Goal: Task Accomplishment & Management: Manage account settings

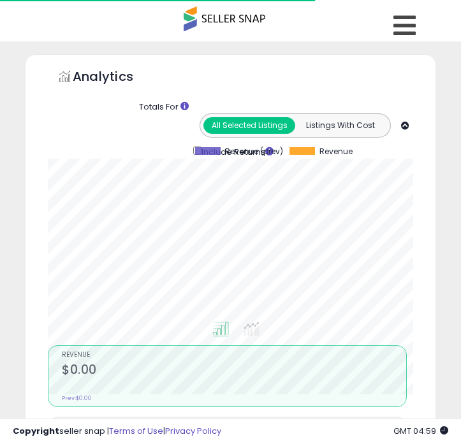
select select "**********"
click at [394, 17] on icon at bounding box center [404, 25] width 22 height 25
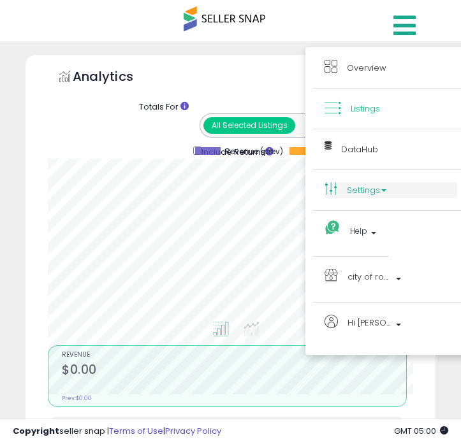
click at [376, 193] on link "Settings" at bounding box center [390, 190] width 133 height 16
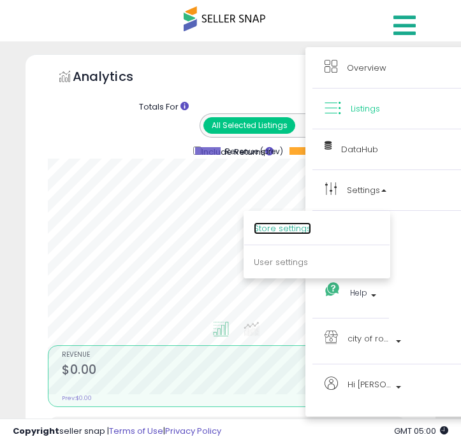
click at [290, 231] on link "Store settings" at bounding box center [282, 228] width 57 height 12
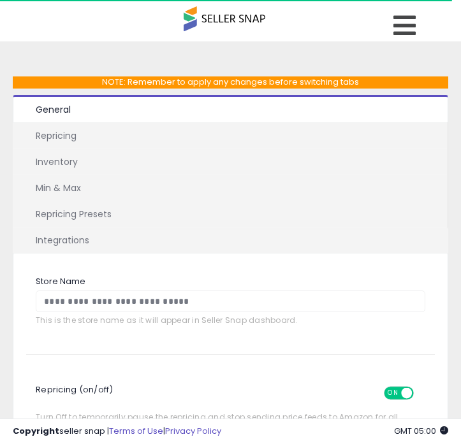
click at [80, 215] on link "Repricing Presets" at bounding box center [229, 214] width 433 height 27
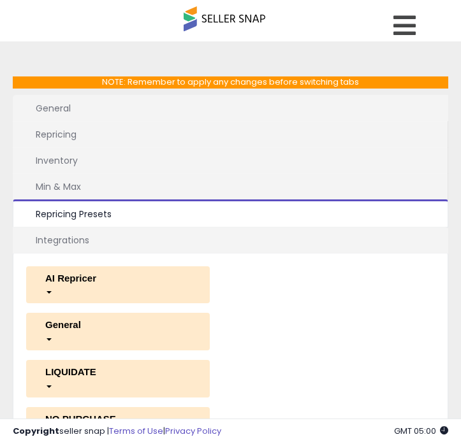
click at [94, 290] on div "button" at bounding box center [118, 291] width 164 height 13
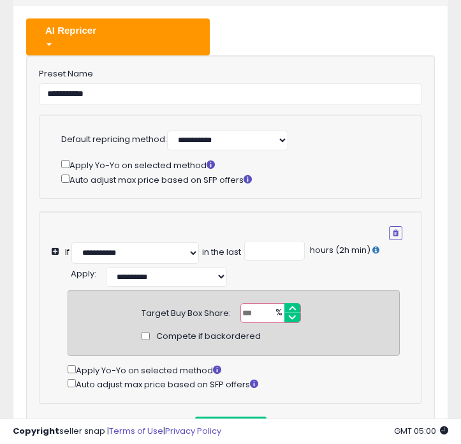
scroll to position [353, 0]
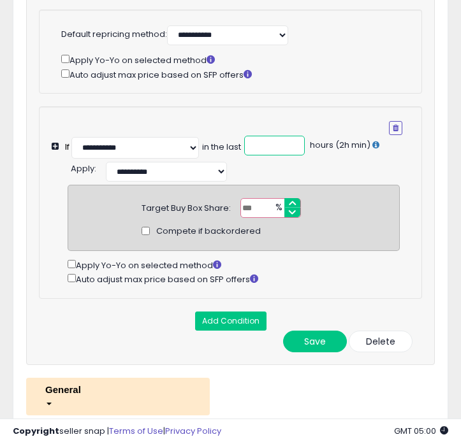
click at [272, 142] on input "*" at bounding box center [274, 146] width 61 height 20
type input "*"
click at [247, 211] on input "*" at bounding box center [270, 208] width 61 height 20
type input "*"
click at [316, 340] on button "Save" at bounding box center [315, 342] width 64 height 22
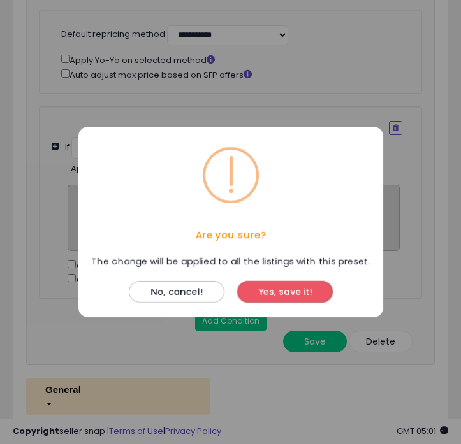
click at [293, 294] on button "Yes, save it!" at bounding box center [285, 292] width 96 height 22
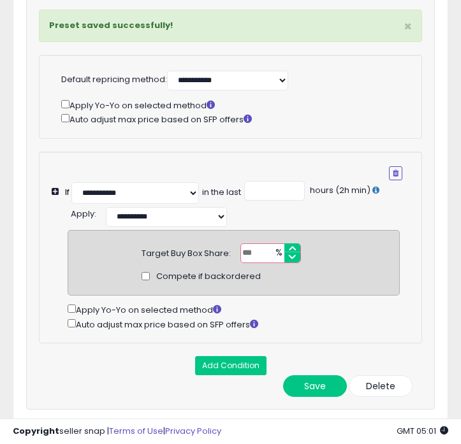
scroll to position [398, 0]
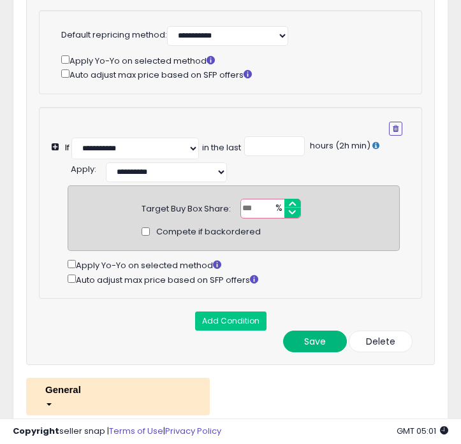
click at [315, 341] on button "Save" at bounding box center [315, 342] width 64 height 22
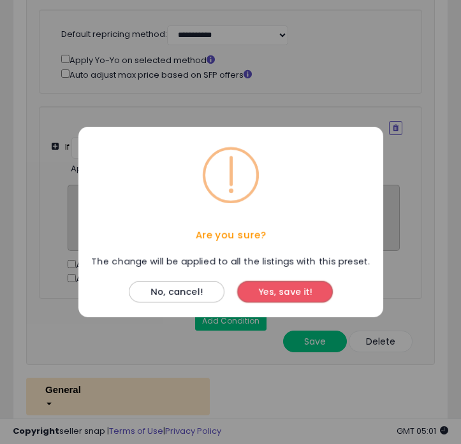
click at [291, 297] on button "Yes, save it!" at bounding box center [285, 292] width 96 height 22
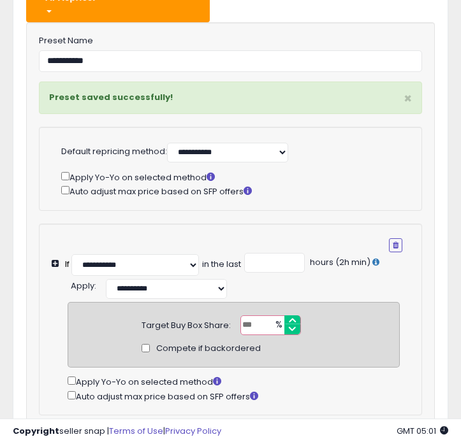
scroll to position [0, 0]
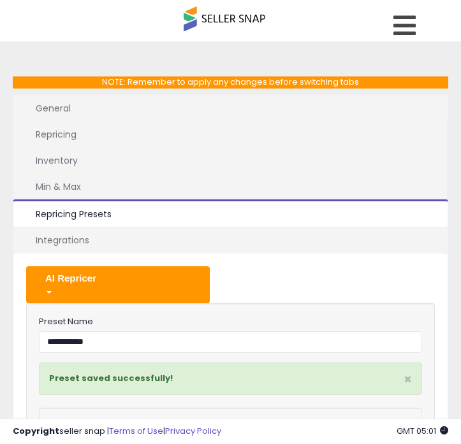
click at [174, 287] on div "button" at bounding box center [118, 291] width 164 height 13
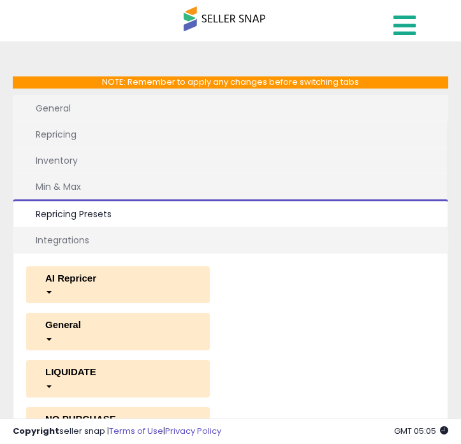
click at [410, 20] on icon at bounding box center [404, 25] width 22 height 25
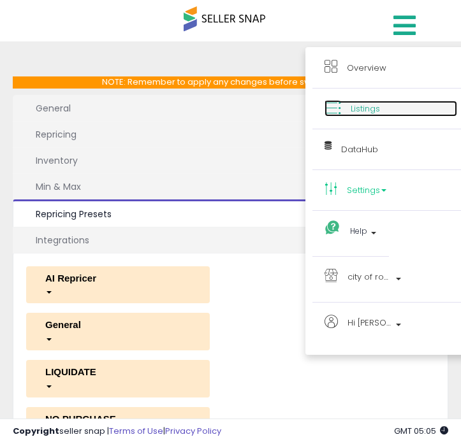
click at [371, 106] on span "Listings" at bounding box center [364, 109] width 29 height 12
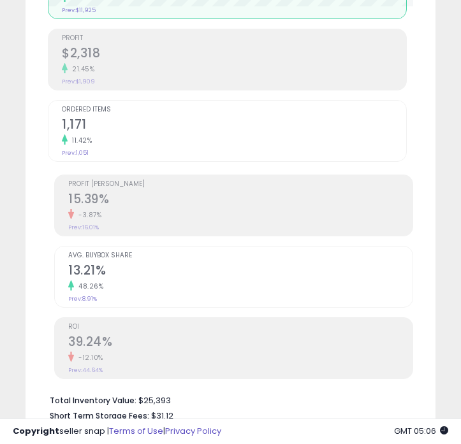
scroll to position [393, 0]
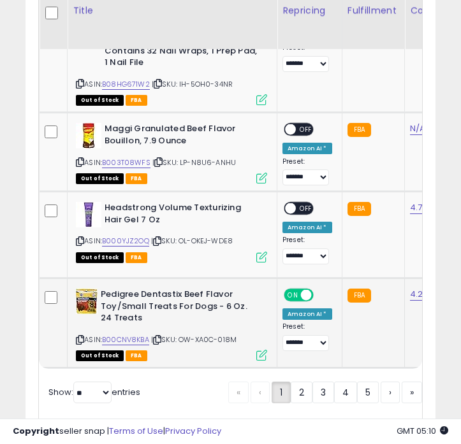
scroll to position [636894, 636768]
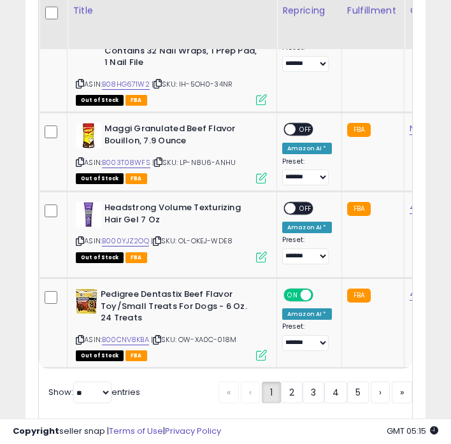
click at [182, 382] on div "Show: ** ** entries" at bounding box center [225, 393] width 373 height 22
click at [180, 382] on div "Show: ** ** entries" at bounding box center [225, 393] width 373 height 22
